Goal: Find specific page/section

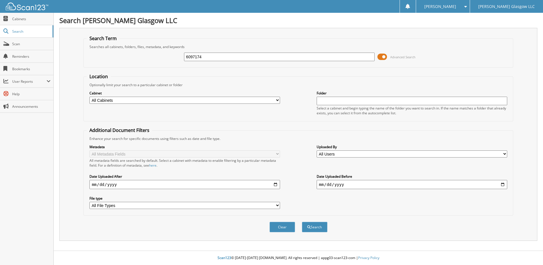
type input "6097174"
click at [302, 221] on button "Search" at bounding box center [315, 226] width 26 height 11
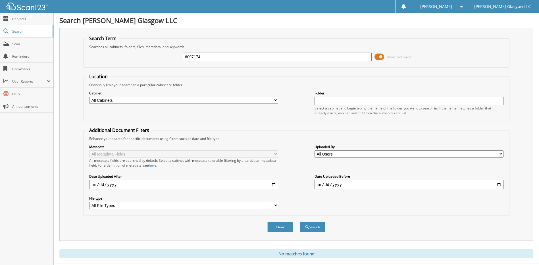
click at [381, 57] on span at bounding box center [379, 57] width 10 height 9
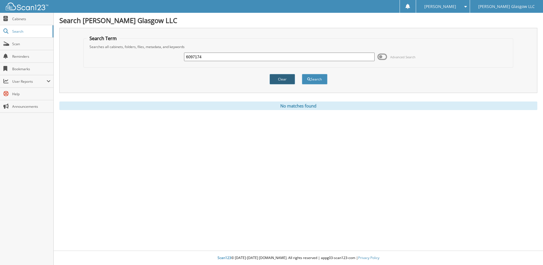
click at [290, 79] on button "Clear" at bounding box center [282, 79] width 26 height 11
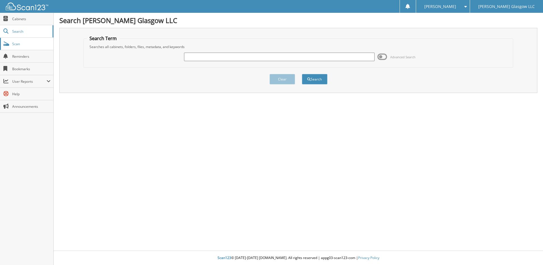
click at [37, 43] on span "Scan" at bounding box center [31, 43] width 38 height 5
